Goal: Task Accomplishment & Management: Use online tool/utility

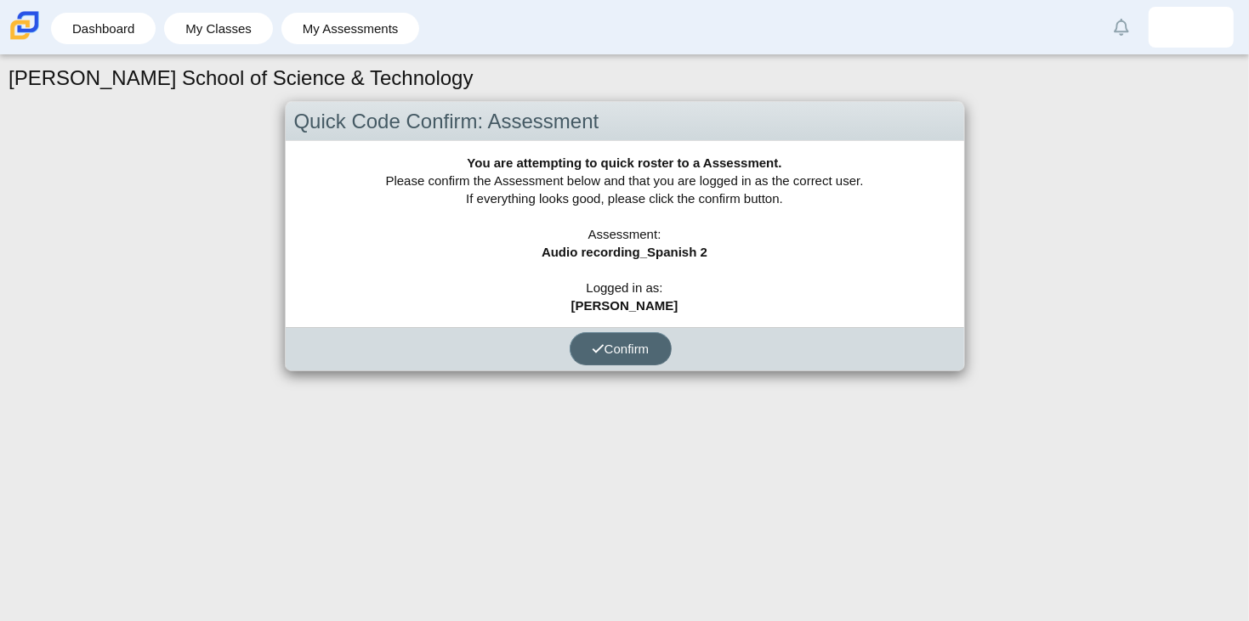
click at [607, 347] on span "Confirm" at bounding box center [621, 349] width 58 height 14
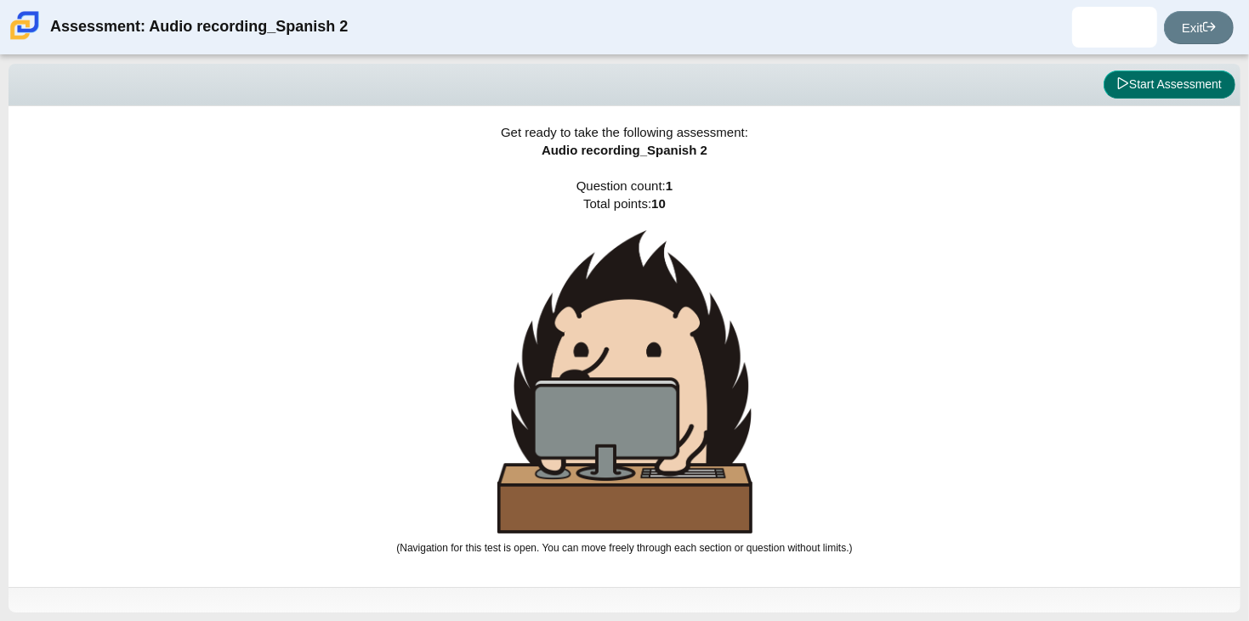
click at [1193, 85] on button "Start Assessment" at bounding box center [1169, 85] width 132 height 29
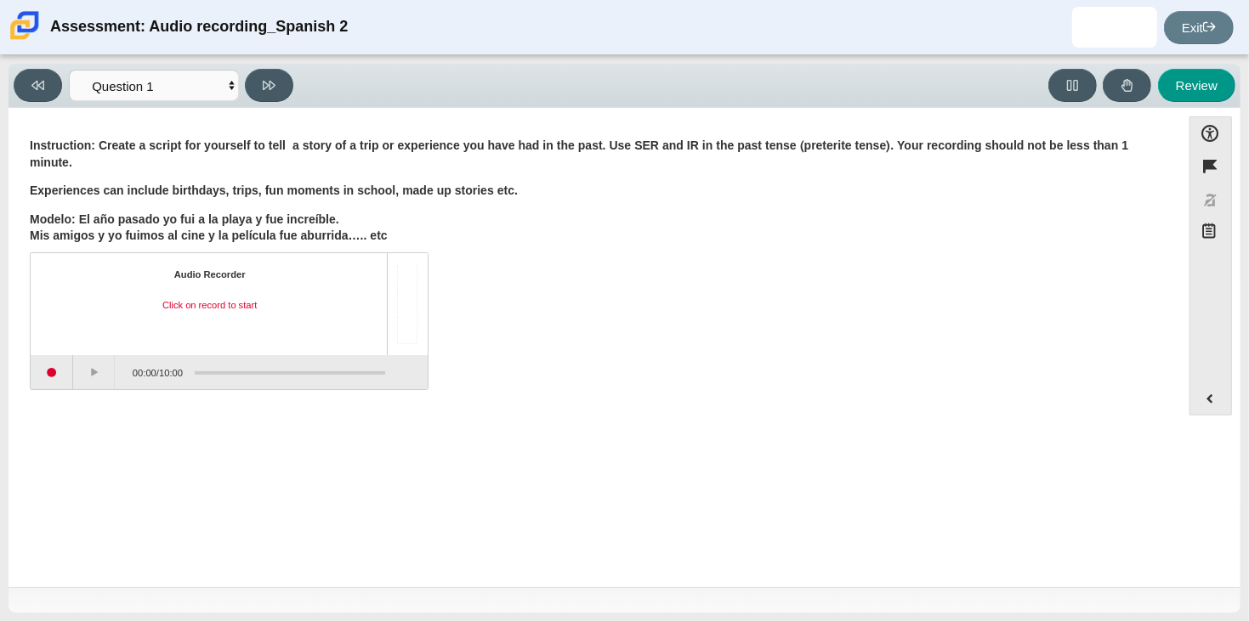
click at [9, 365] on div "Accessibility options Close Color scheme Font size Zoom Change the background a…" at bounding box center [625, 347] width 1232 height 479
click at [59, 379] on button "Start recording" at bounding box center [52, 372] width 43 height 34
click at [61, 378] on button "Stop recording" at bounding box center [52, 372] width 43 height 34
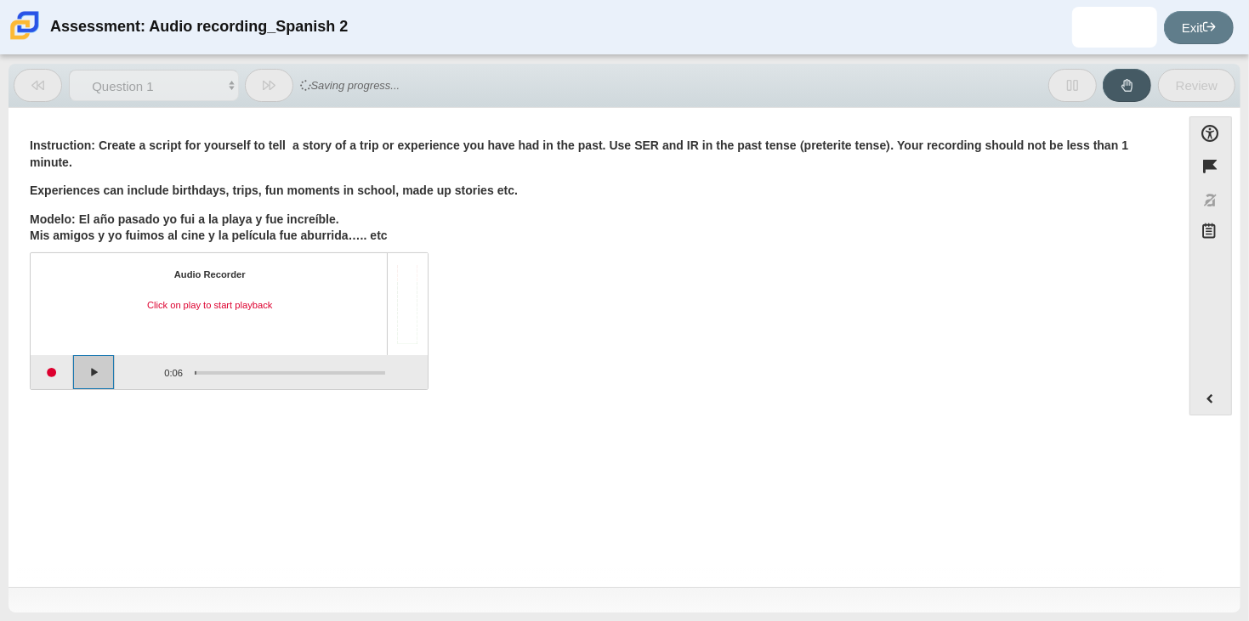
click at [93, 377] on button "Play" at bounding box center [94, 372] width 43 height 34
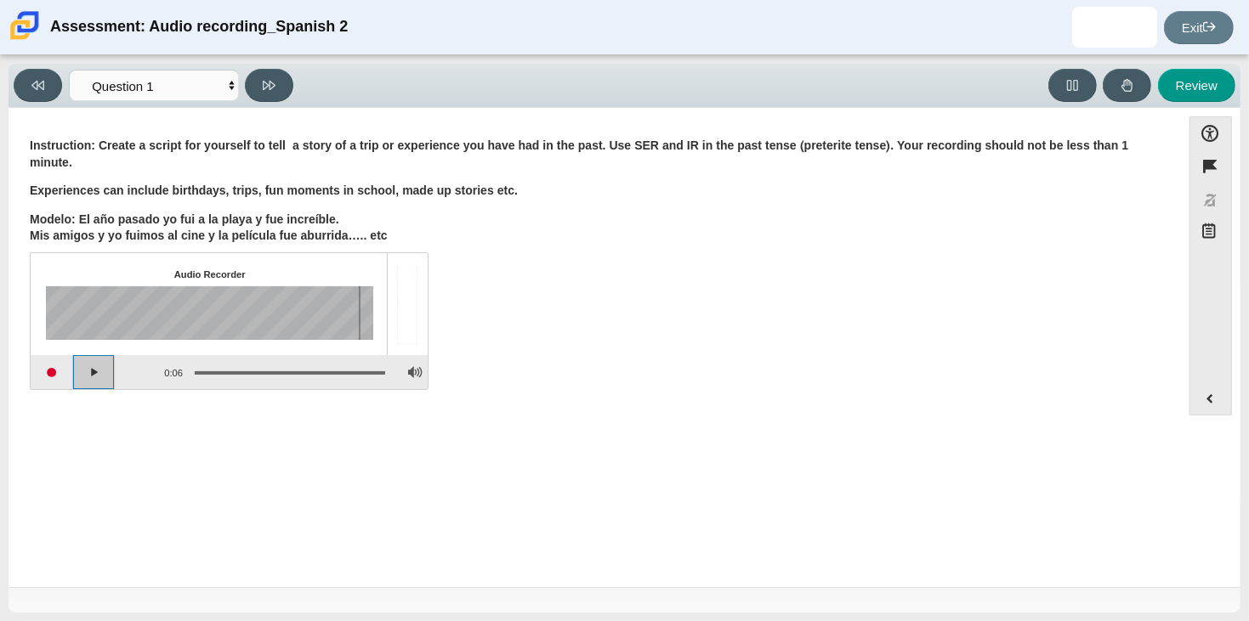
click at [88, 378] on button "Play" at bounding box center [94, 372] width 43 height 34
click at [88, 378] on button "Pause playback" at bounding box center [94, 372] width 43 height 34
click at [422, 372] on button "Adjust Volume" at bounding box center [414, 372] width 26 height 34
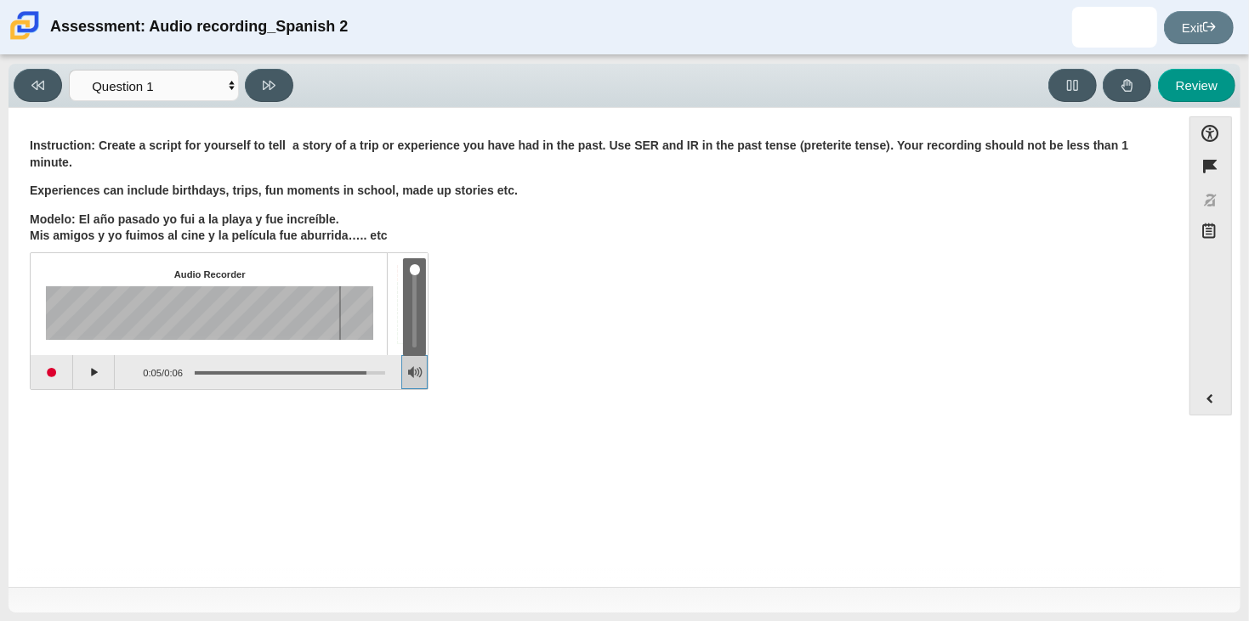
click at [405, 206] on body "Assessment: Audio recording_Spanish 2 [PERSON_NAME] Student [EMAIL_ADDRESS][DOM…" at bounding box center [624, 310] width 1249 height 621
click at [580, 292] on div "Audio Recorder Playback paused 0:05 / 0:06" at bounding box center [595, 323] width 1130 height 133
click at [60, 375] on button "Start recording" at bounding box center [52, 372] width 43 height 34
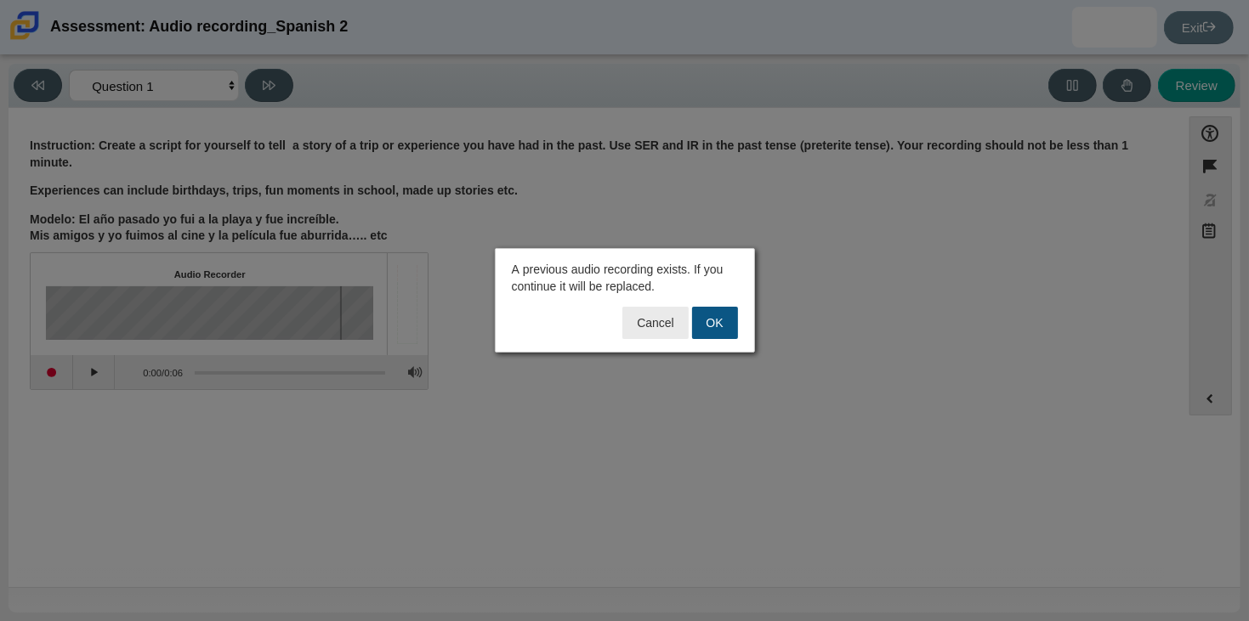
click at [723, 333] on button "OK" at bounding box center [715, 323] width 46 height 32
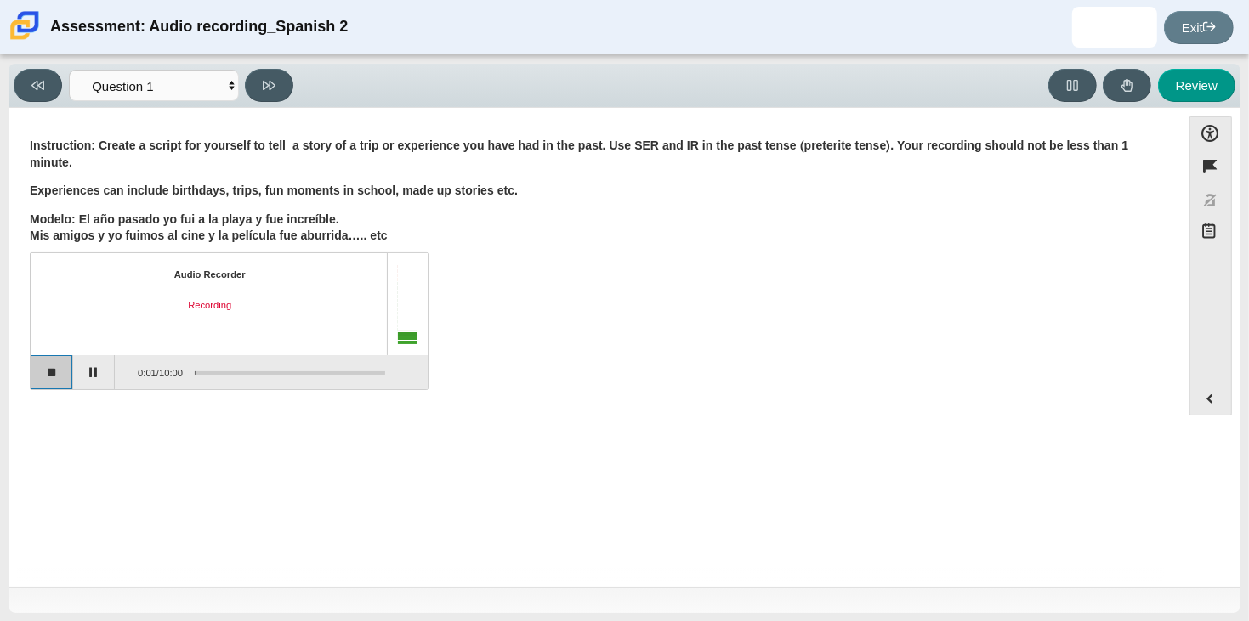
click at [61, 379] on button "Stop recording" at bounding box center [52, 372] width 43 height 34
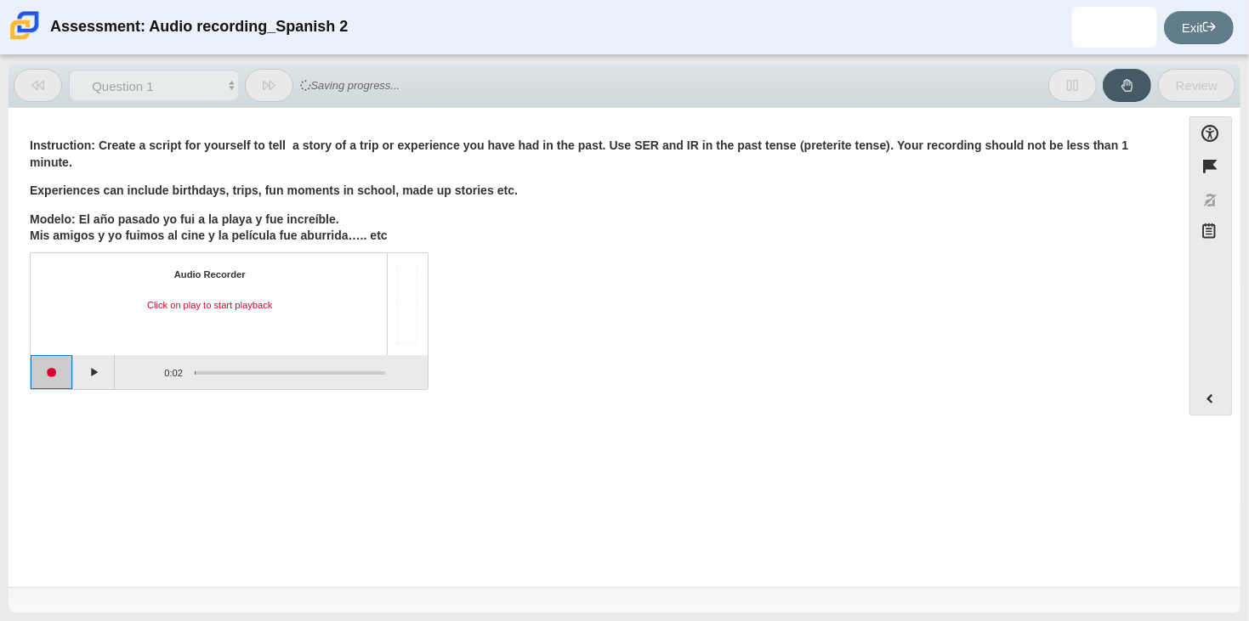
click at [65, 383] on button "Start recording" at bounding box center [52, 372] width 43 height 34
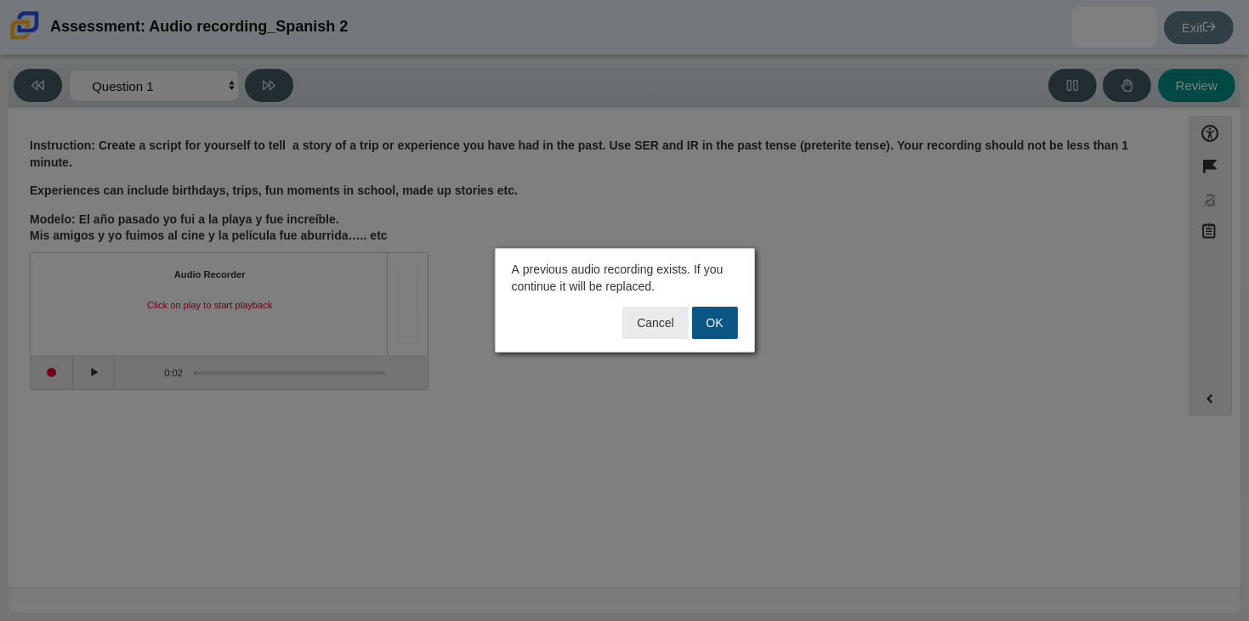
click at [698, 325] on button "OK" at bounding box center [715, 323] width 46 height 32
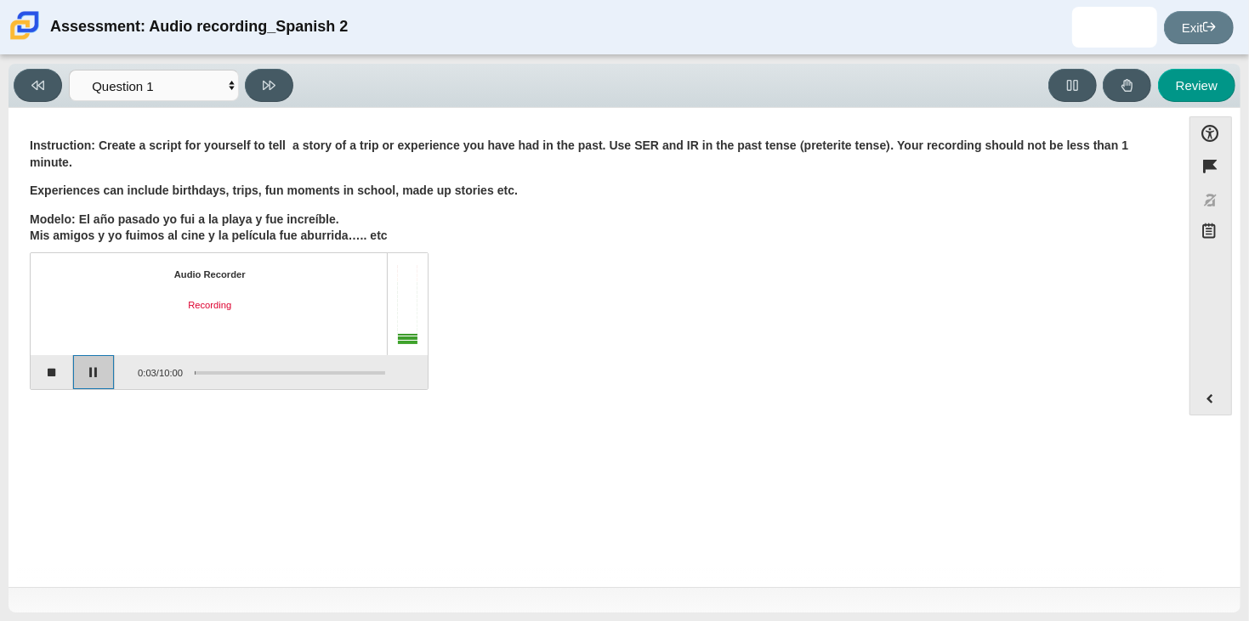
click at [92, 371] on button "Pause" at bounding box center [94, 372] width 43 height 34
click at [55, 378] on button "Stop recording" at bounding box center [52, 372] width 43 height 34
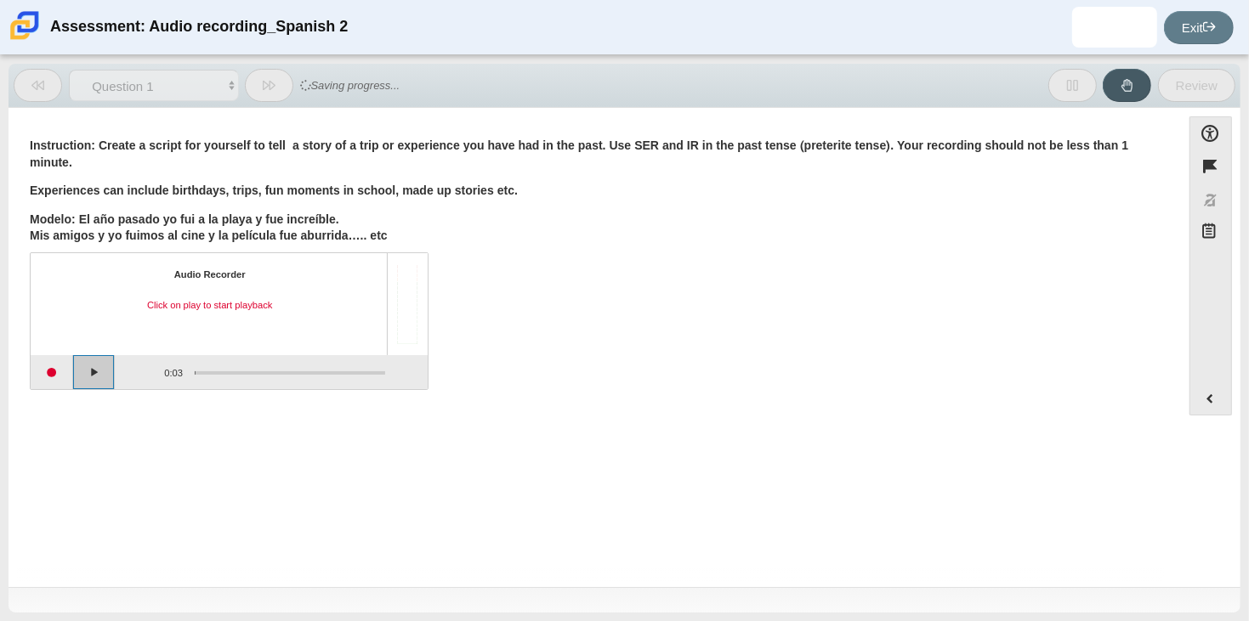
click at [89, 372] on button "Play" at bounding box center [94, 372] width 43 height 34
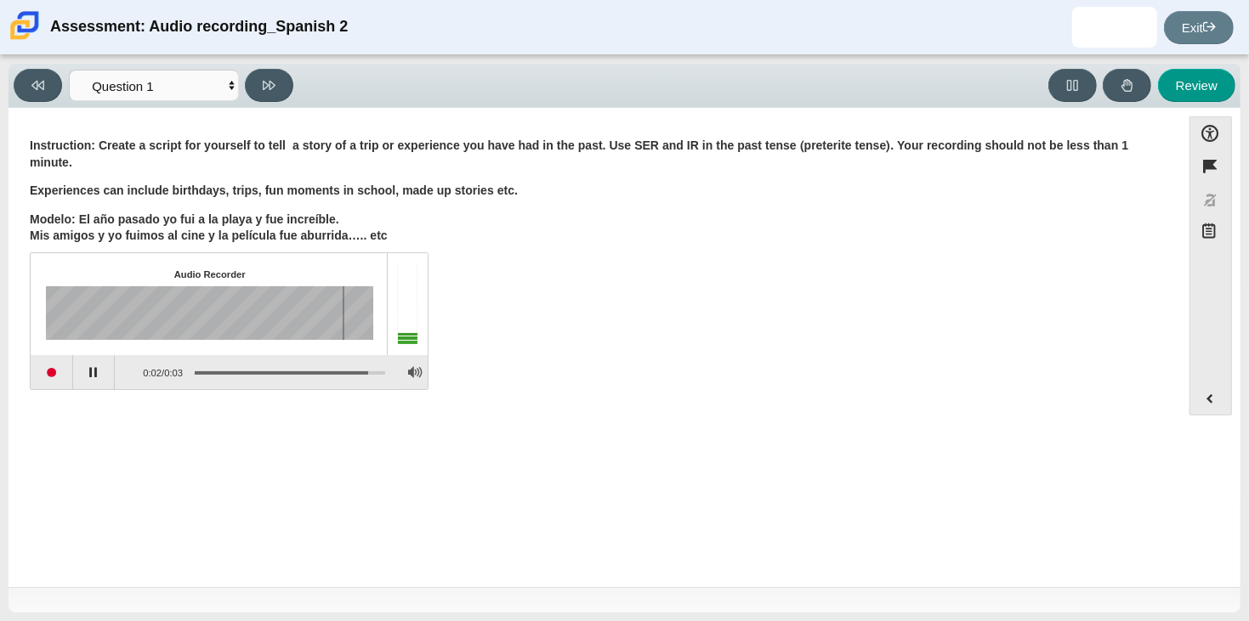
click at [128, 320] on div "Assessment items" at bounding box center [195, 313] width 298 height 54
click at [104, 323] on div "Assessment items" at bounding box center [197, 313] width 303 height 54
click at [89, 375] on button "Play" at bounding box center [94, 372] width 43 height 34
click at [57, 381] on button "Start recording" at bounding box center [52, 372] width 43 height 34
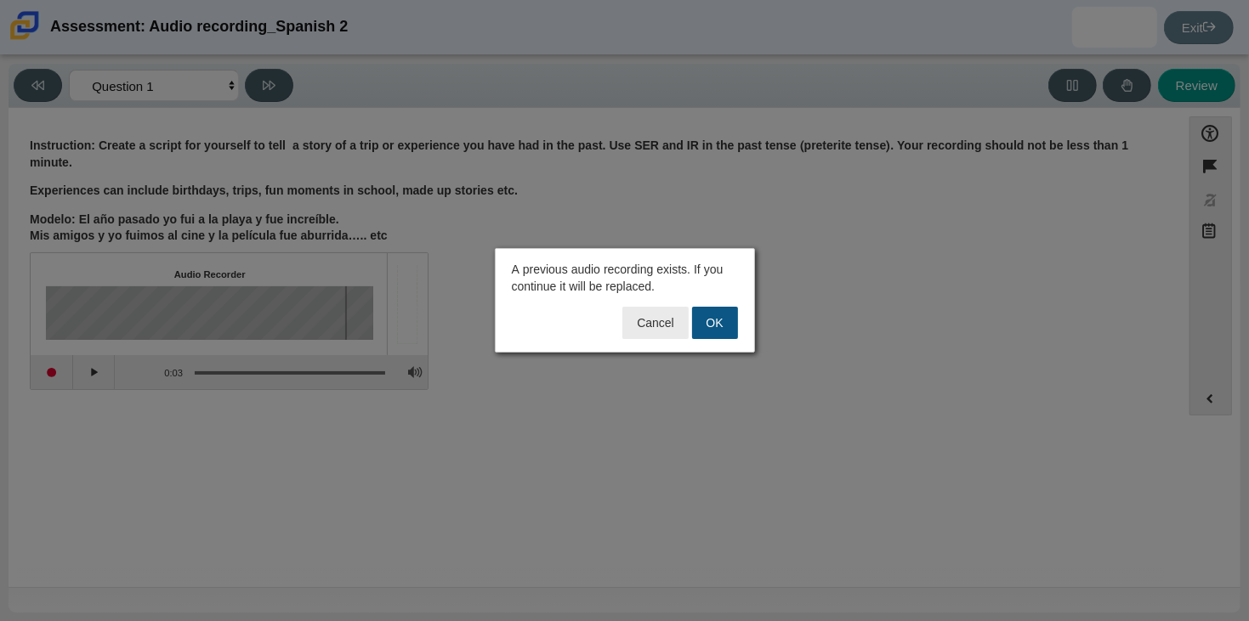
click at [711, 323] on button "OK" at bounding box center [715, 323] width 46 height 32
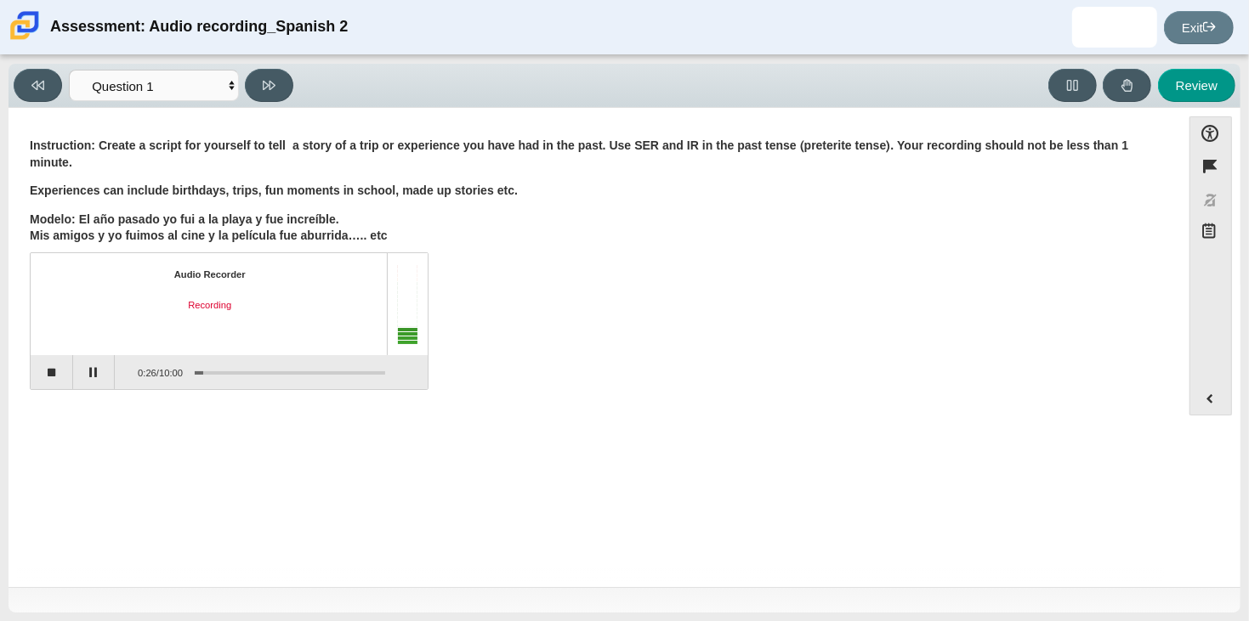
click at [711, 323] on div "Audio Recorder Recording 0:26 / 10:00" at bounding box center [595, 323] width 1130 height 133
click at [84, 382] on button "Pause" at bounding box center [94, 372] width 43 height 34
click at [94, 383] on button "Continue recording" at bounding box center [94, 372] width 43 height 34
click at [94, 383] on button "Pause" at bounding box center [94, 372] width 43 height 34
click at [94, 383] on button "Continue recording" at bounding box center [94, 372] width 43 height 34
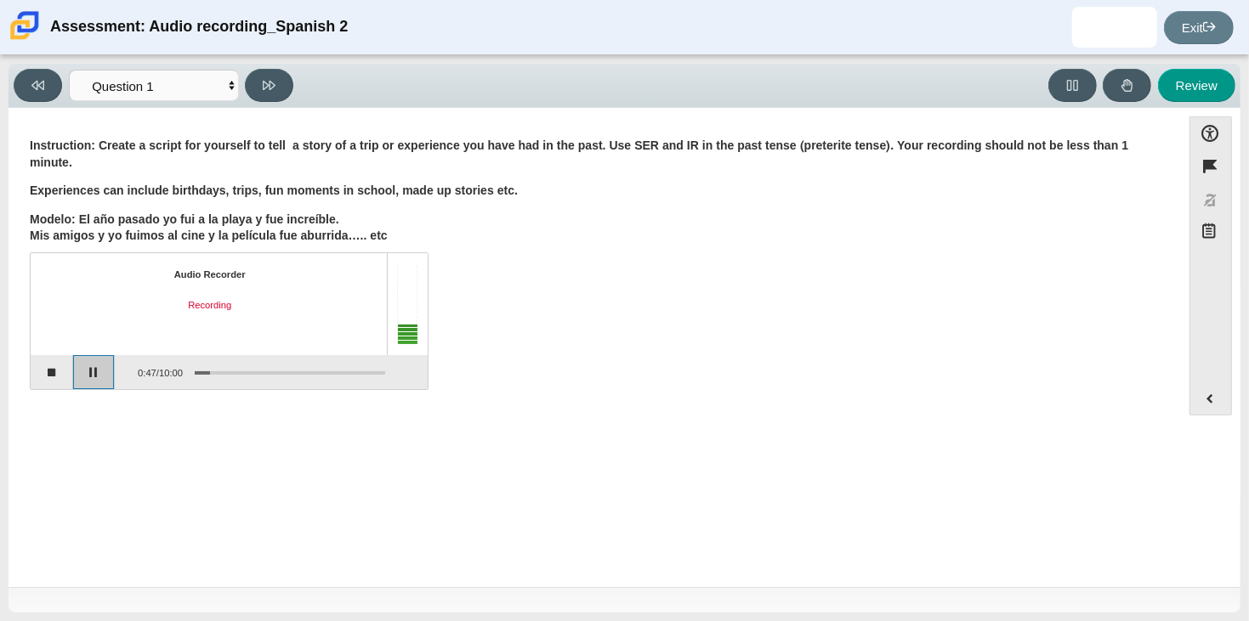
click at [94, 383] on button "Pause" at bounding box center [94, 372] width 43 height 34
click at [97, 380] on button "Continue recording" at bounding box center [94, 372] width 43 height 34
click at [97, 380] on button "Pause" at bounding box center [94, 372] width 43 height 34
click at [97, 380] on button "Continue recording" at bounding box center [94, 372] width 43 height 34
click at [97, 380] on button "Pause" at bounding box center [94, 372] width 43 height 34
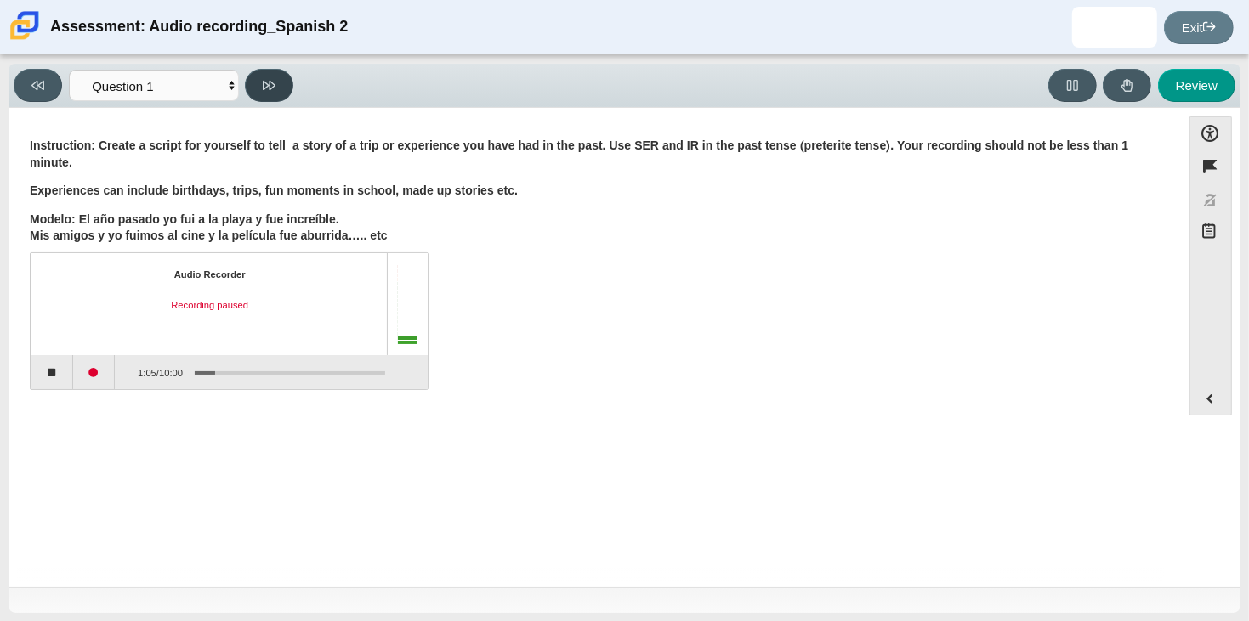
click at [275, 94] on button at bounding box center [269, 85] width 48 height 33
select select "review"
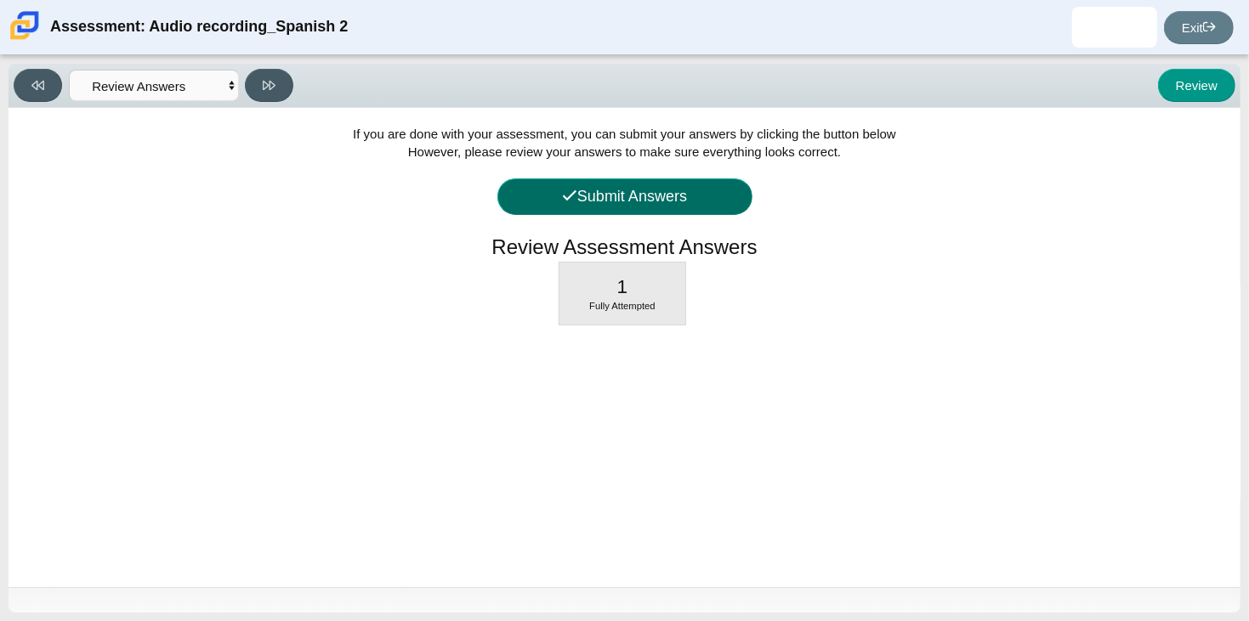
click at [573, 196] on icon at bounding box center [569, 195] width 15 height 15
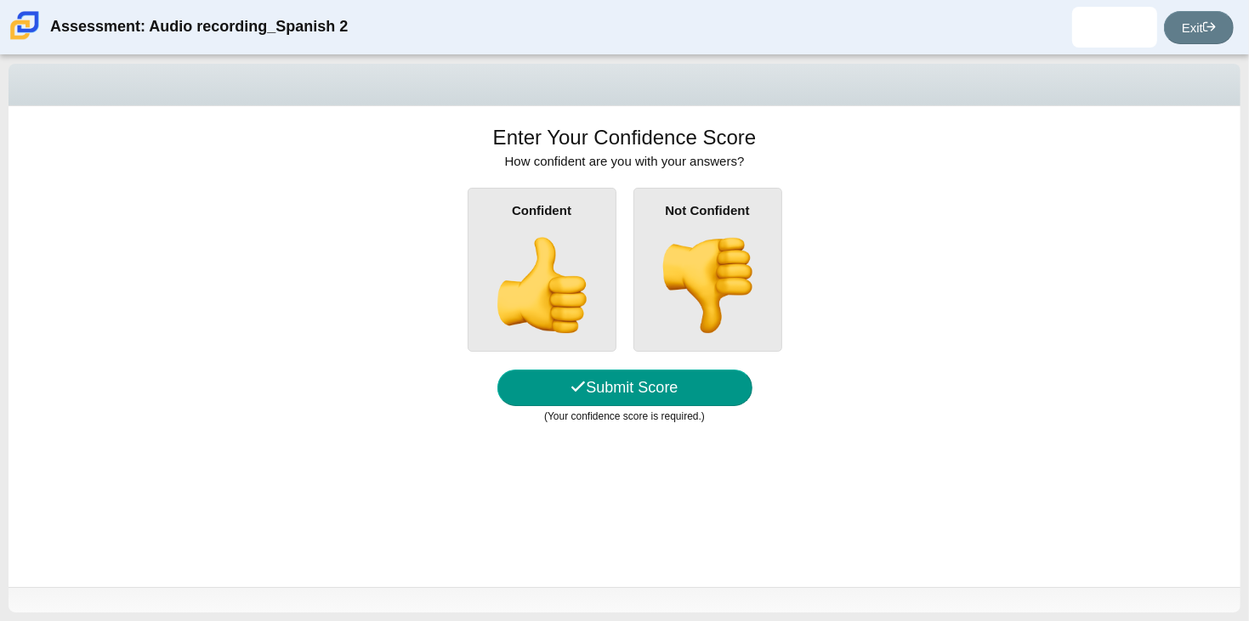
click at [573, 196] on div "Confident" at bounding box center [542, 270] width 149 height 164
click at [0, 0] on input "Confident" at bounding box center [0, 0] width 0 height 0
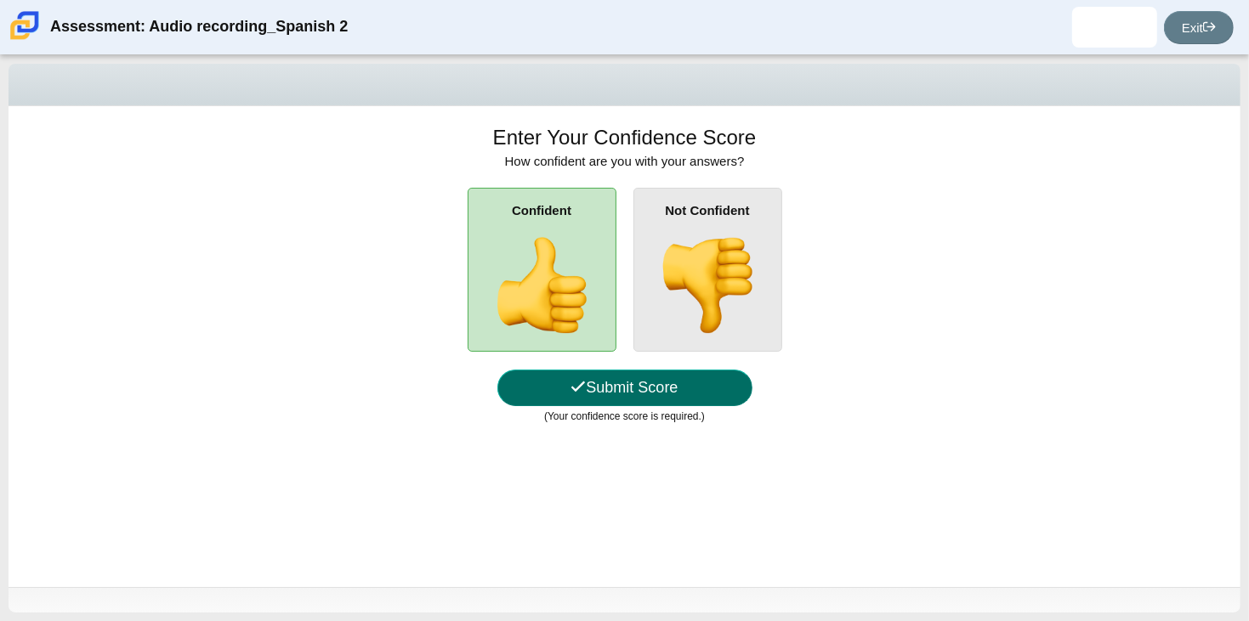
click at [633, 381] on button "Submit Score" at bounding box center [624, 388] width 255 height 37
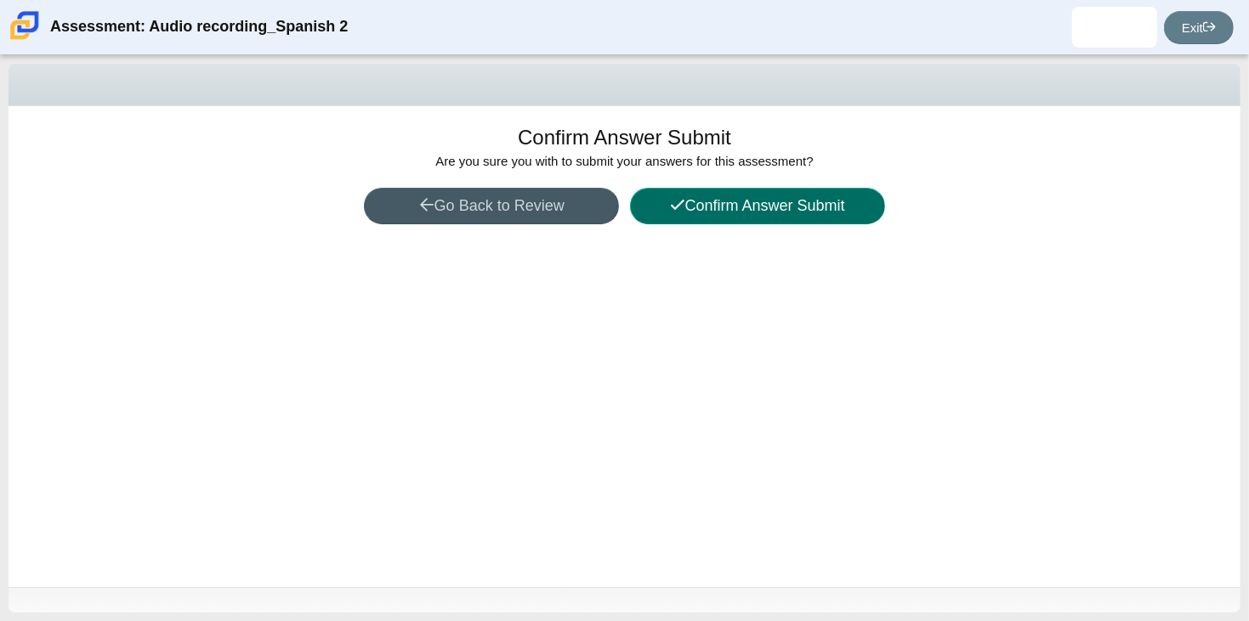
click at [739, 217] on button "Confirm Answer Submit" at bounding box center [757, 206] width 255 height 37
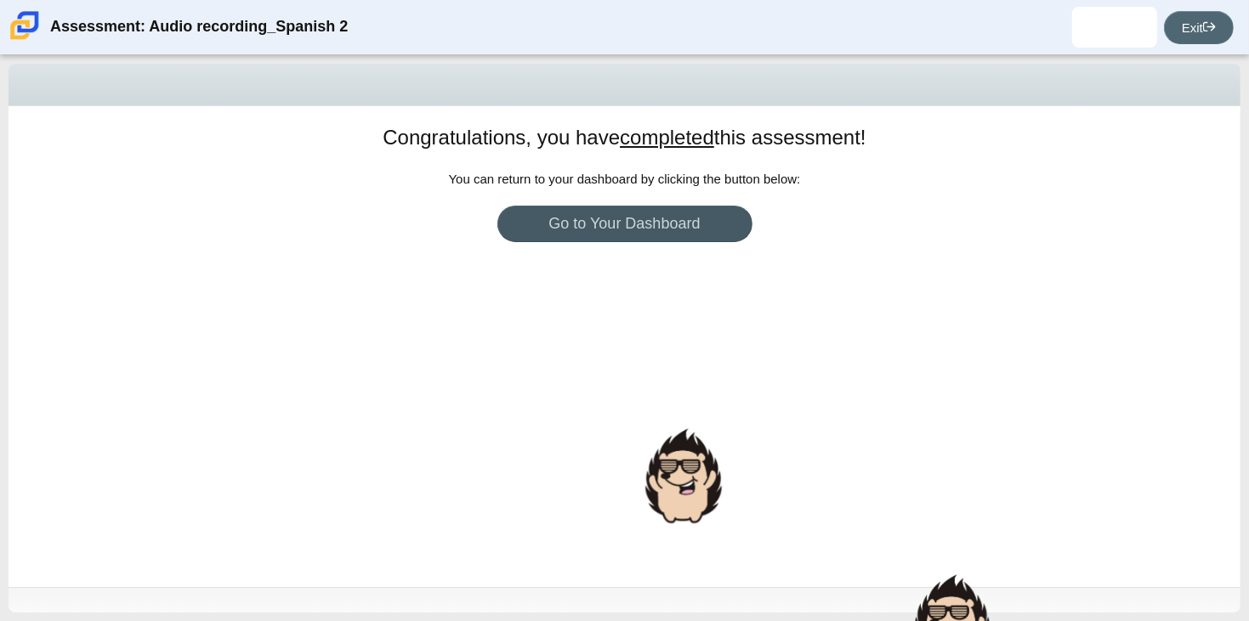
click at [1199, 24] on link "Exit" at bounding box center [1199, 27] width 70 height 33
